Goal: Task Accomplishment & Management: Complete application form

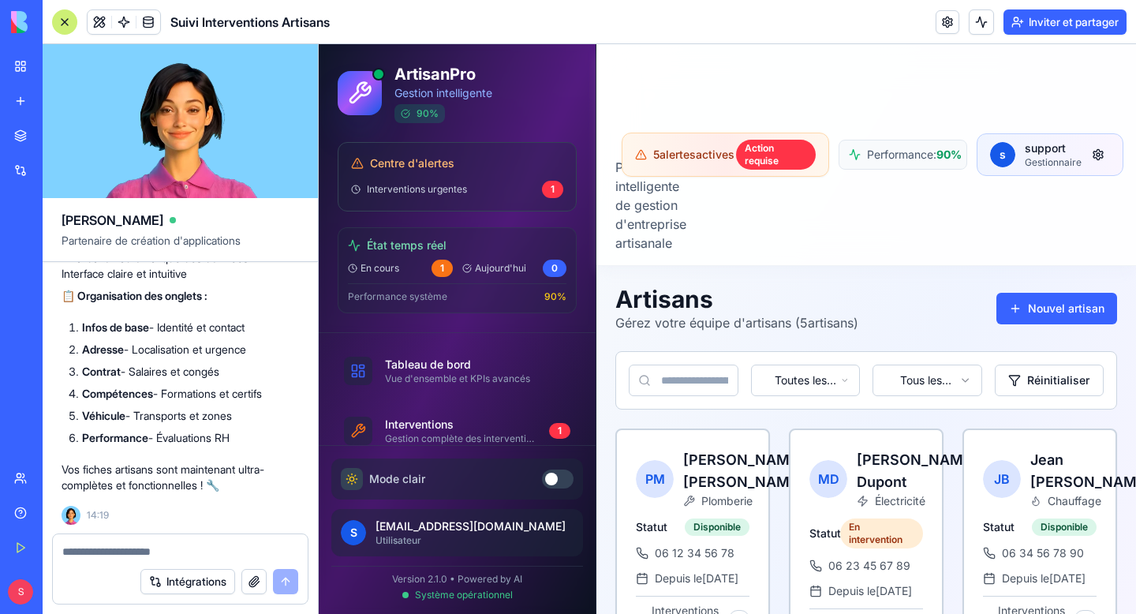
scroll to position [5715, 0]
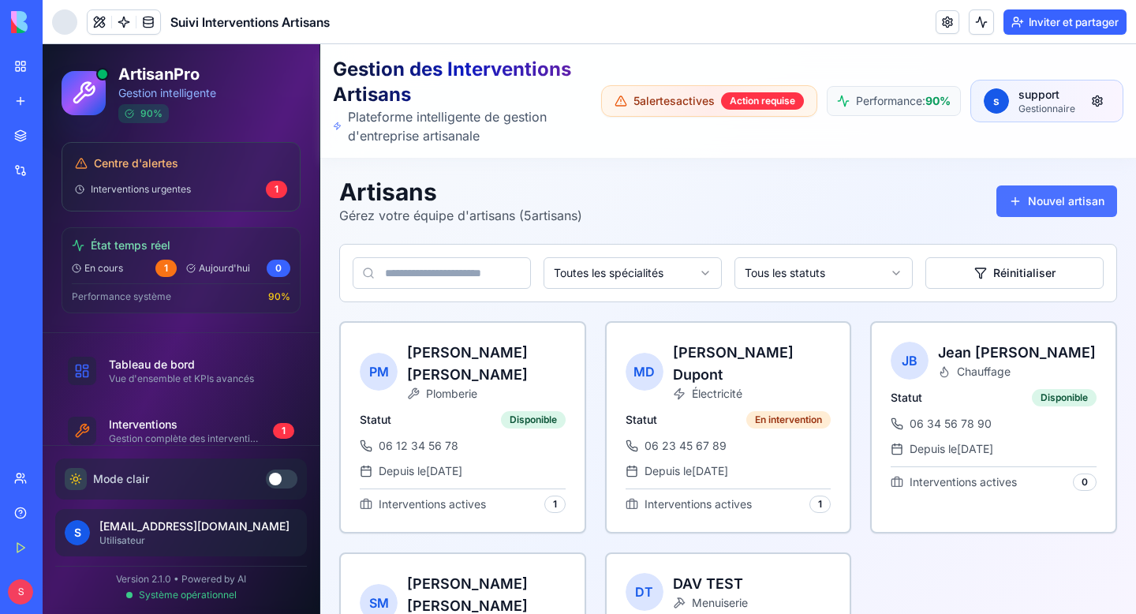
click at [1102, 198] on button "Nouvel artisan" at bounding box center [1056, 201] width 121 height 32
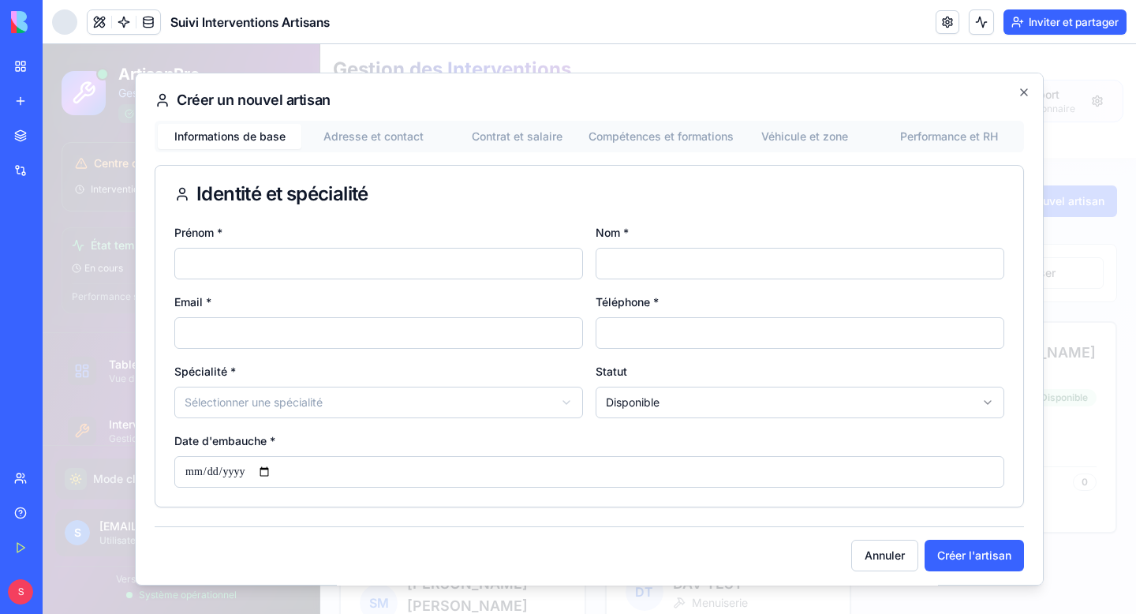
click at [360, 134] on button "Adresse et contact" at bounding box center [373, 136] width 144 height 25
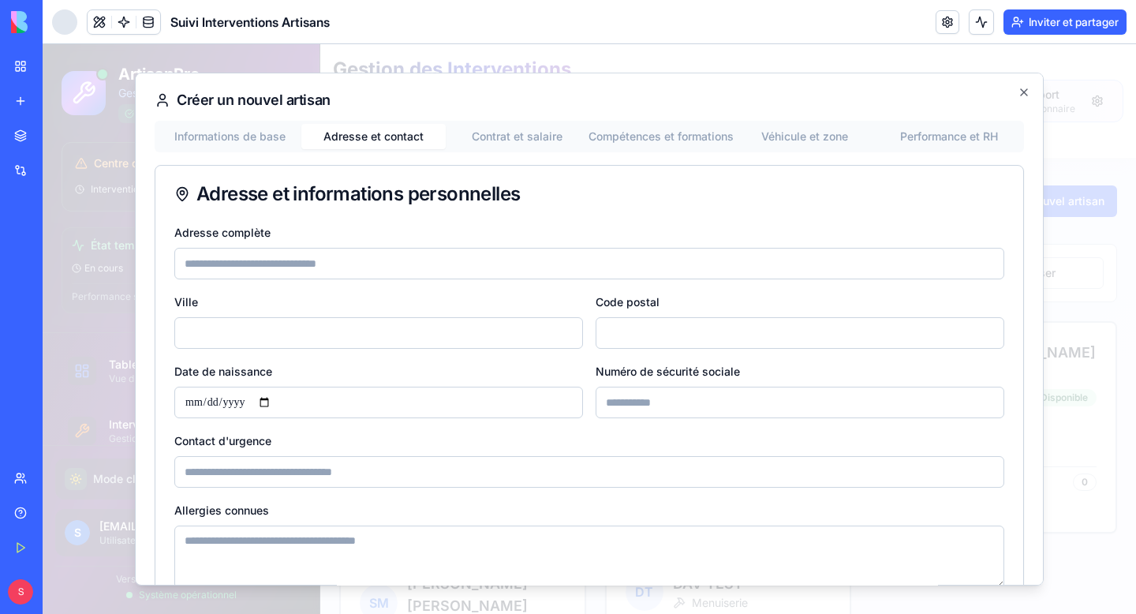
click at [489, 132] on button "Contrat et salaire" at bounding box center [518, 136] width 144 height 25
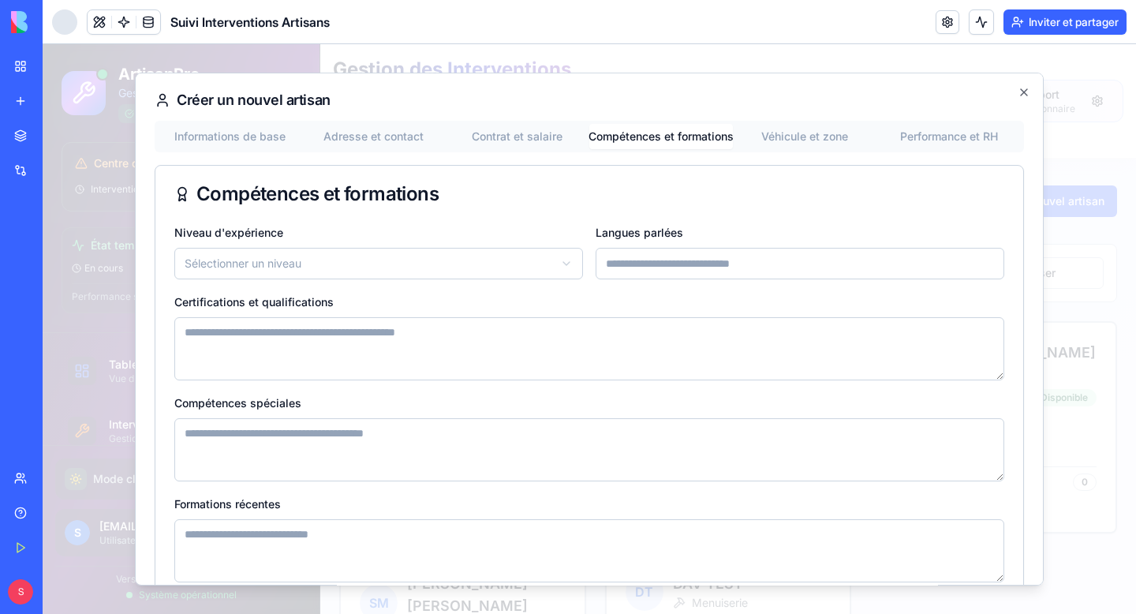
click at [636, 136] on button "Compétences et formations" at bounding box center [661, 136] width 144 height 25
click at [793, 141] on button "Véhicule et zone" at bounding box center [805, 136] width 144 height 25
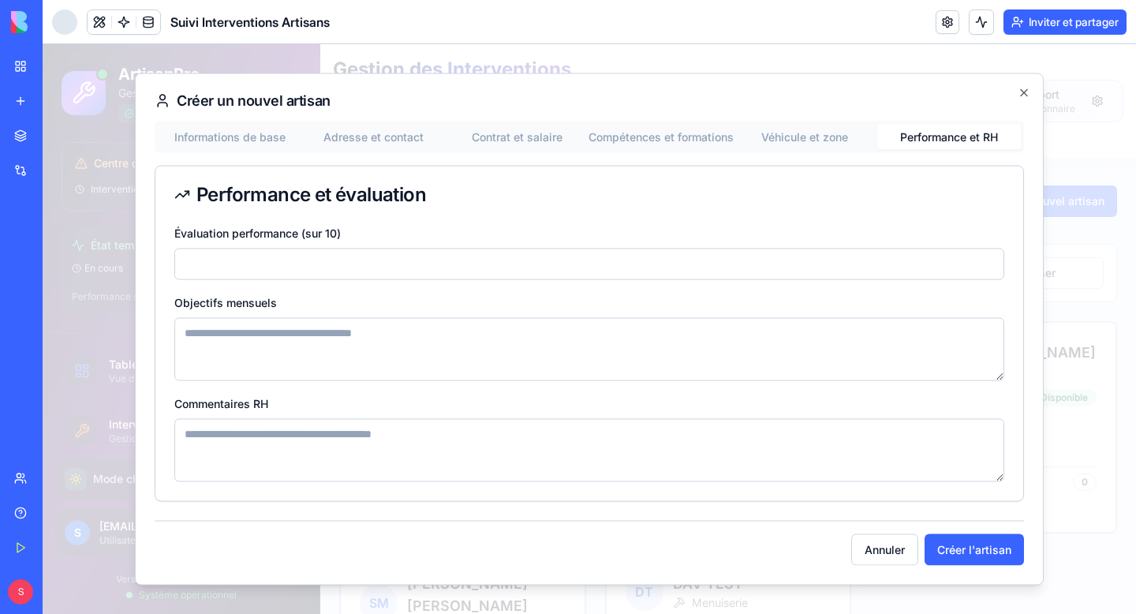
click at [942, 140] on button "Performance et RH" at bounding box center [949, 137] width 144 height 25
click at [215, 151] on div "Informations de base Adresse et contact Contrat et salaire Compétences et forma…" at bounding box center [589, 137] width 869 height 32
click at [230, 140] on button "Informations de base" at bounding box center [230, 137] width 144 height 25
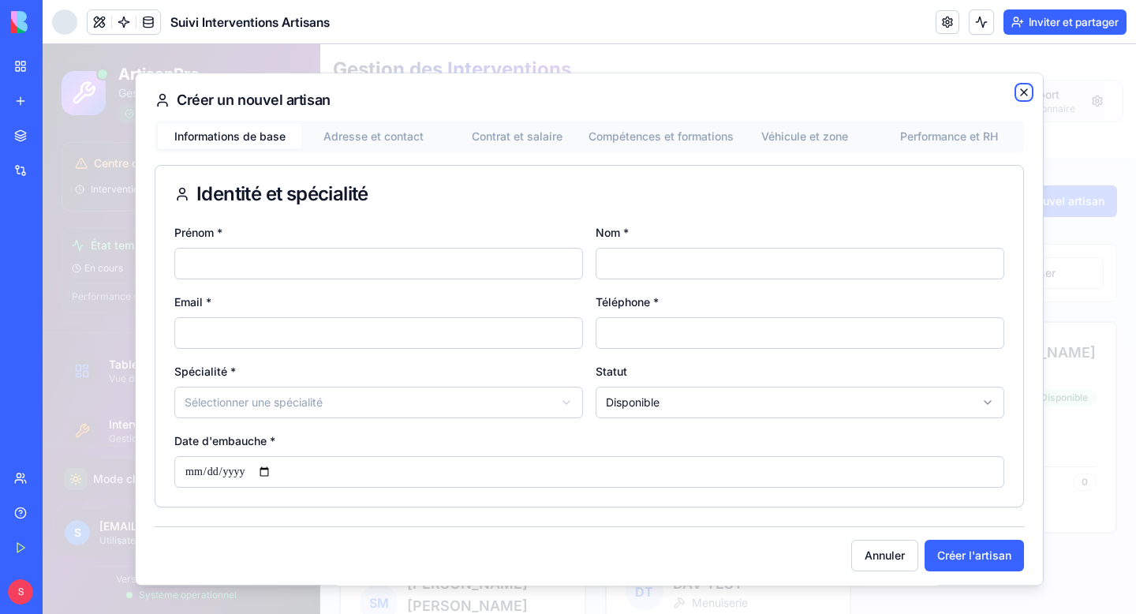
click at [1025, 88] on icon "button" at bounding box center [1023, 92] width 13 height 13
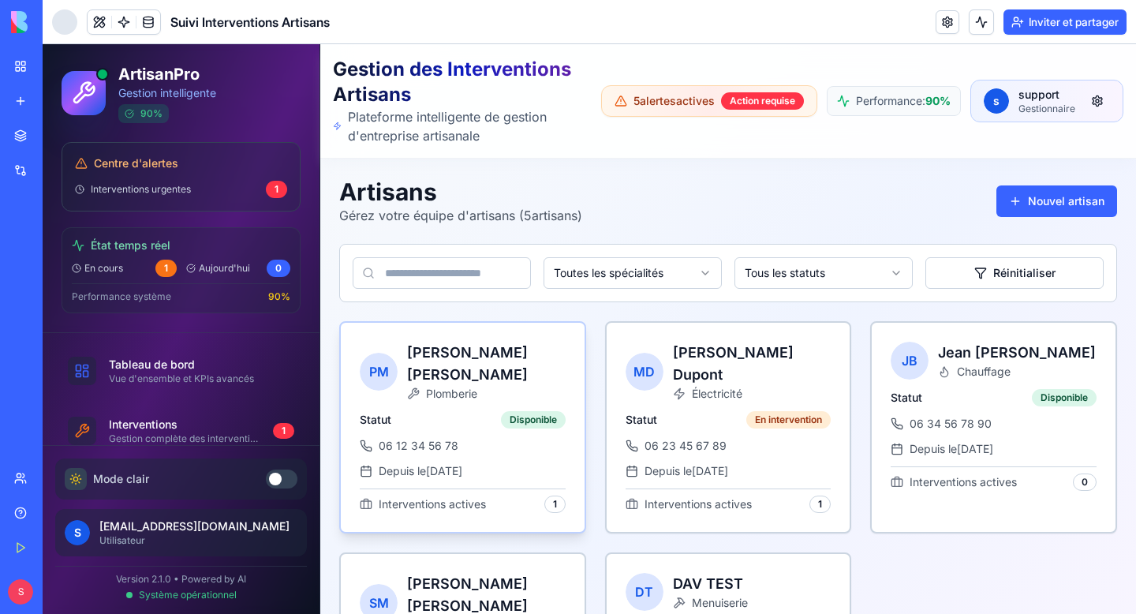
scroll to position [1, 0]
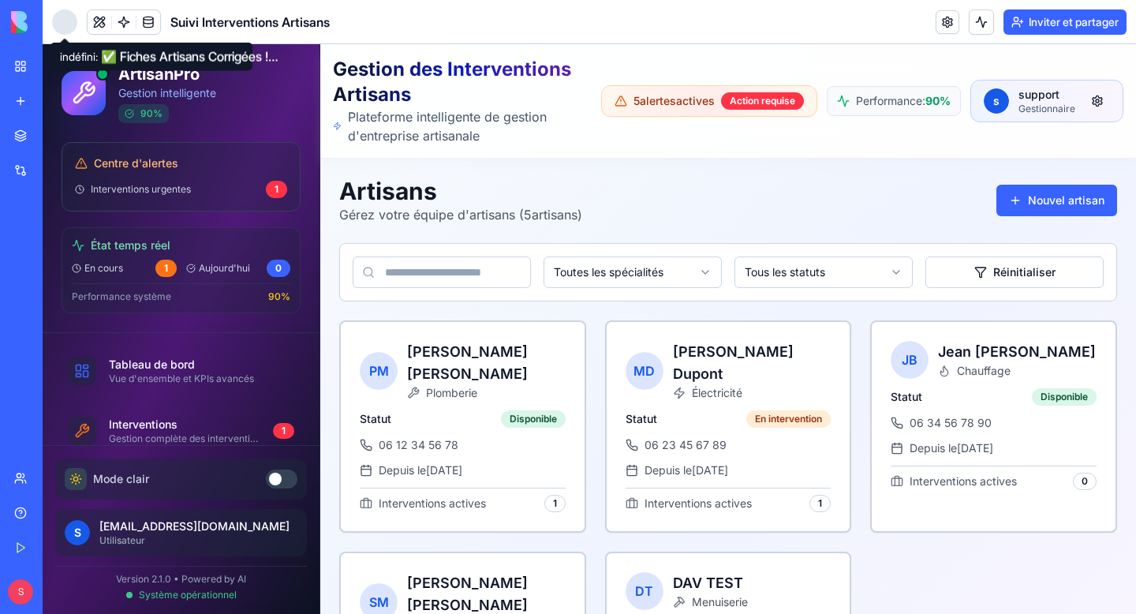
click at [68, 19] on div at bounding box center [64, 21] width 25 height 25
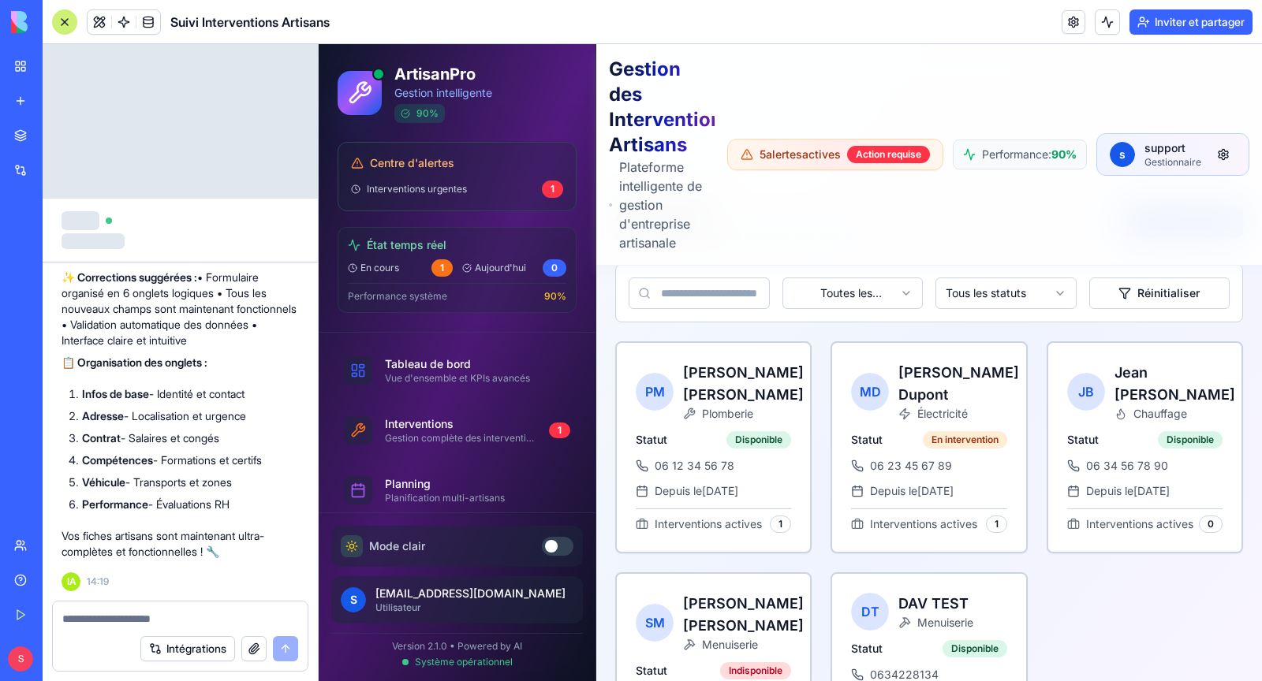
scroll to position [5710, 0]
click at [696, 458] on span "06 12 34 56 78" at bounding box center [695, 466] width 80 height 16
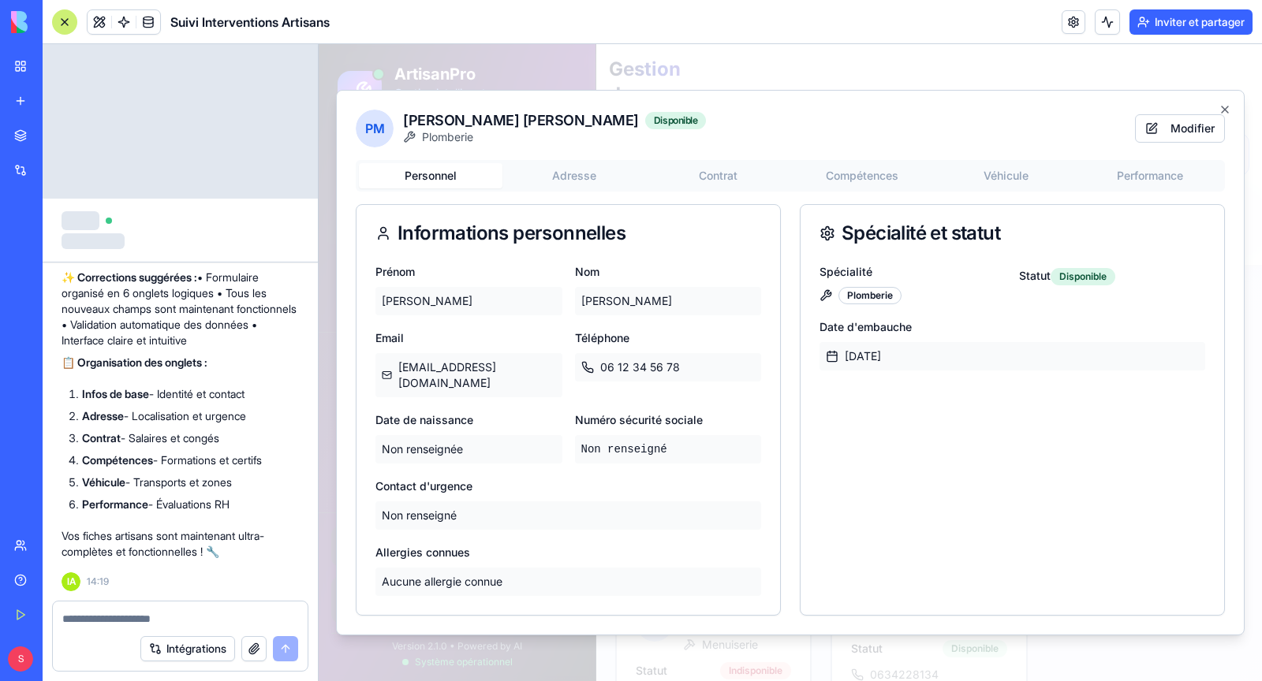
click at [579, 192] on div "PM Pierre Martin Disponible Plomberie Modifier Personnel Adresse Contrat Compét…" at bounding box center [790, 363] width 909 height 546
click at [1135, 116] on icon "button" at bounding box center [1224, 109] width 13 height 13
